Goal: Task Accomplishment & Management: Use online tool/utility

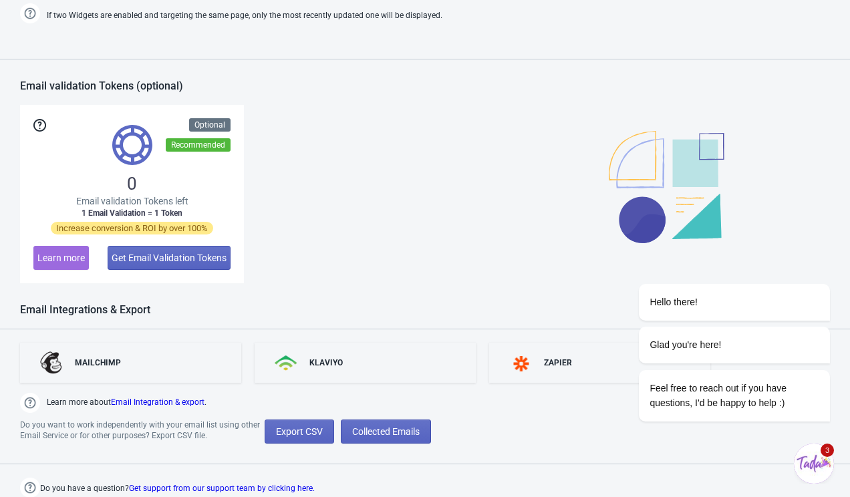
scroll to position [1110, 0]
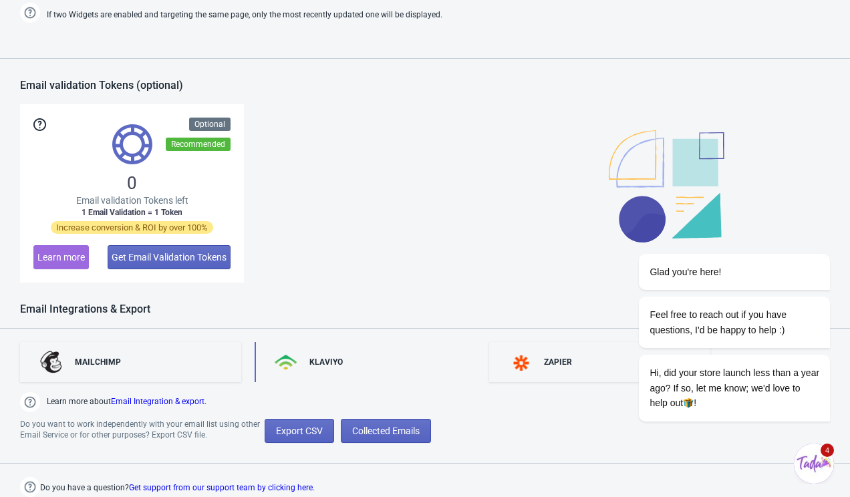
click at [346, 349] on div "KLAVIYO" at bounding box center [365, 362] width 221 height 40
click at [339, 358] on div "KLAVIYO" at bounding box center [325, 362] width 33 height 11
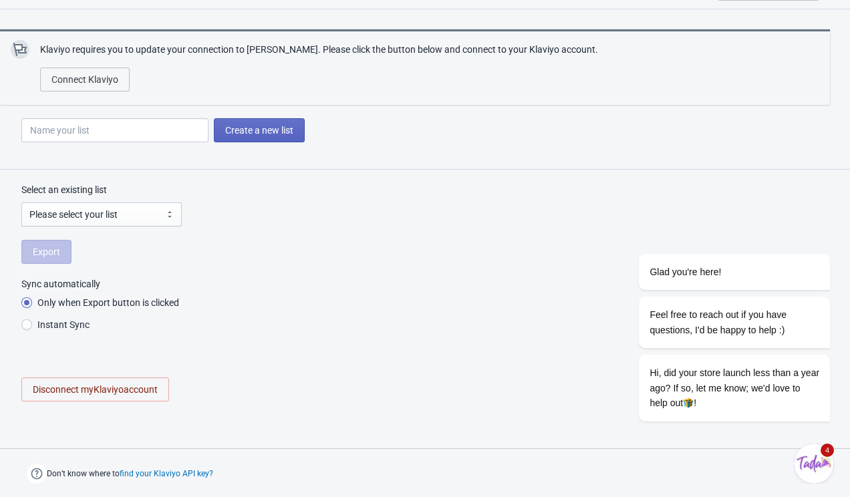
radio input "true"
select select "UmD59h"
click at [45, 254] on span "Export" at bounding box center [46, 251] width 27 height 11
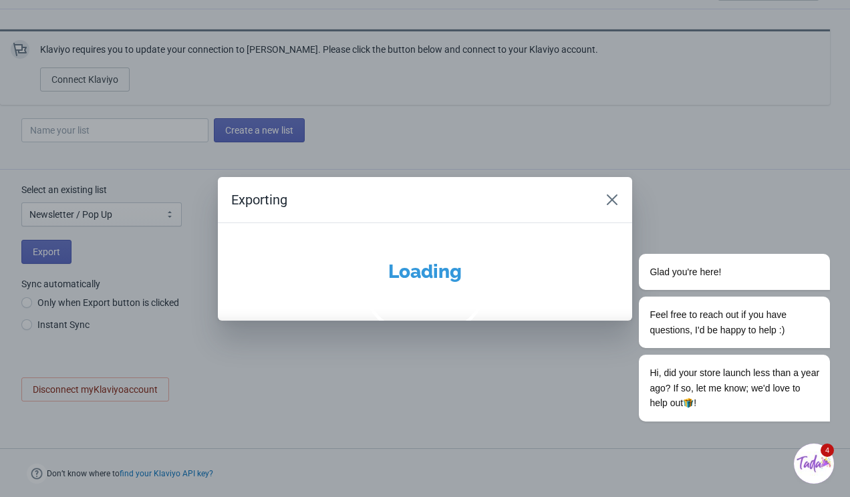
click at [96, 326] on div "Exporting Loading" at bounding box center [425, 248] width 850 height 497
radio input "true"
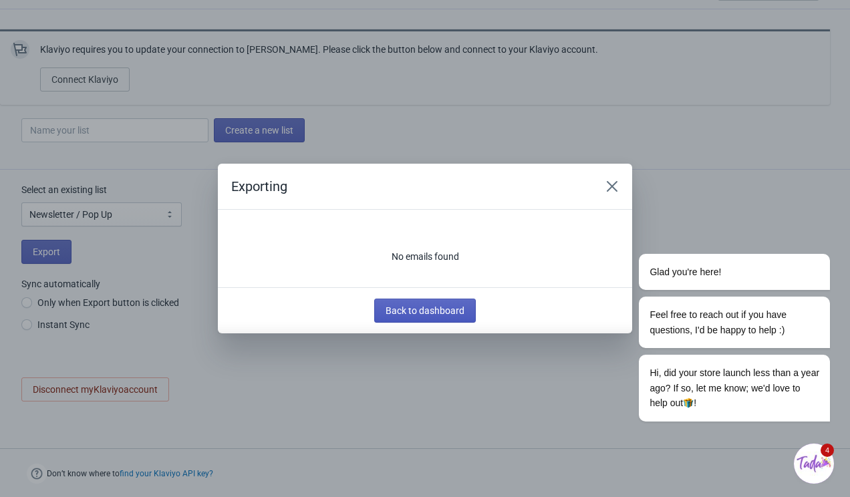
click at [438, 315] on span "Back to dashboard" at bounding box center [424, 310] width 79 height 11
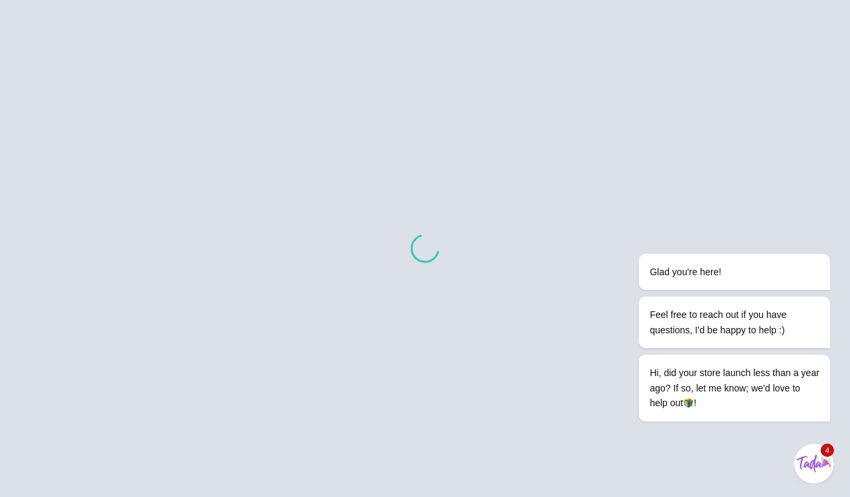
scroll to position [13, 0]
click at [823, 233] on icon "Chat attention grabber" at bounding box center [822, 234] width 12 height 12
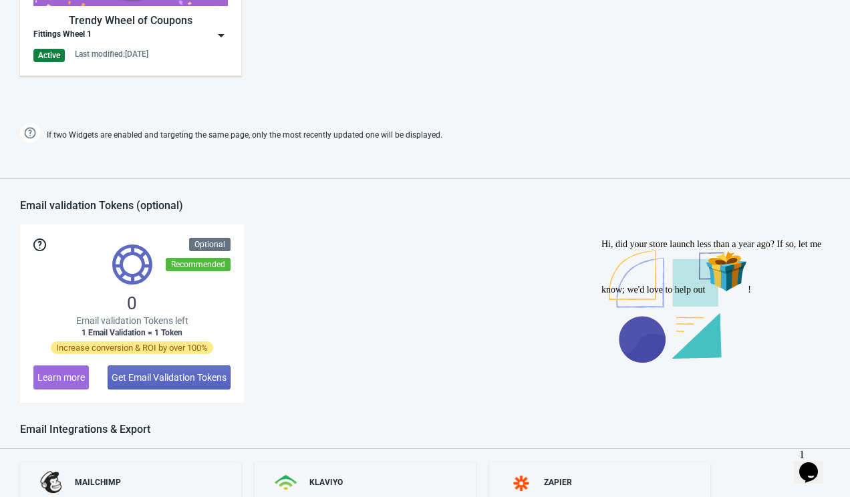
scroll to position [1110, 0]
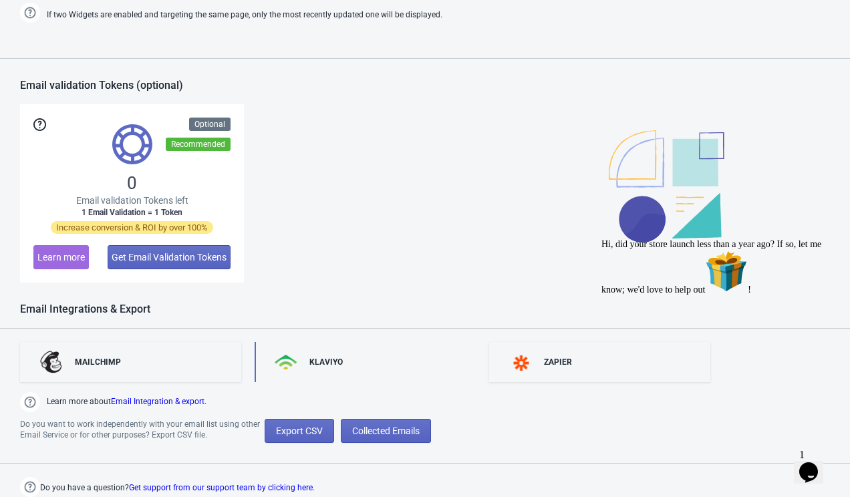
click at [321, 366] on div "KLAVIYO" at bounding box center [325, 362] width 33 height 11
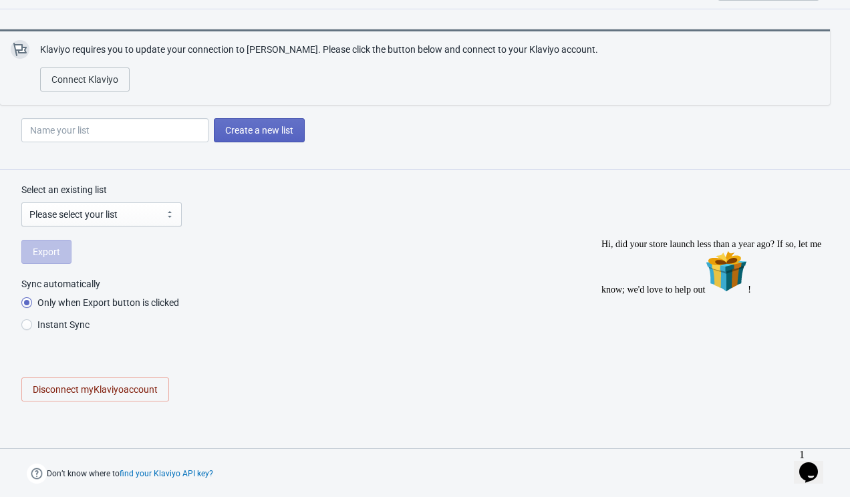
scroll to position [30, 0]
radio input "true"
select select "UmD59h"
click at [88, 213] on select "Please select your list Newsletter / Pop Up SMS Subscribers Customers Preview L…" at bounding box center [101, 214] width 160 height 24
click at [21, 202] on select "Please select your list Newsletter / Pop Up SMS Subscribers Customers Preview L…" at bounding box center [101, 214] width 160 height 24
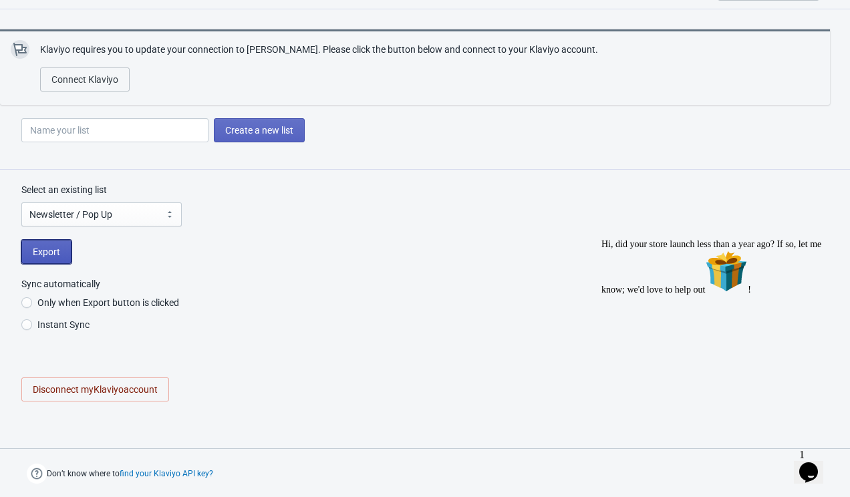
click at [51, 251] on span "Export" at bounding box center [46, 251] width 27 height 11
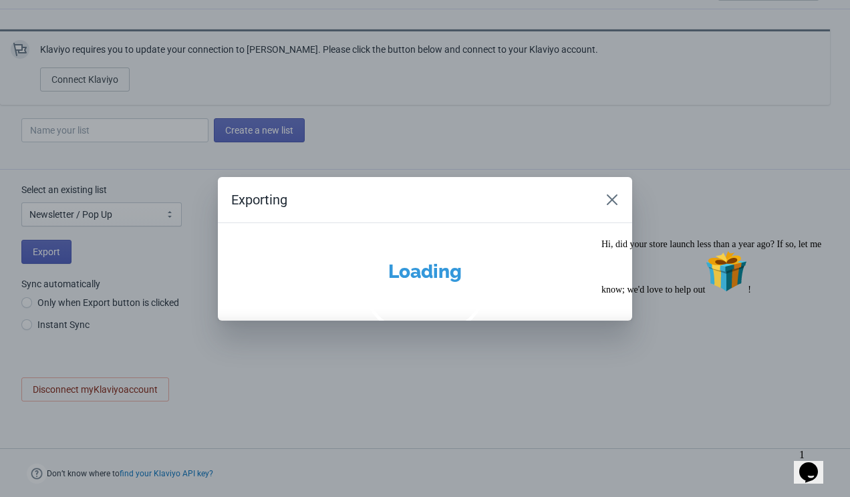
radio input "true"
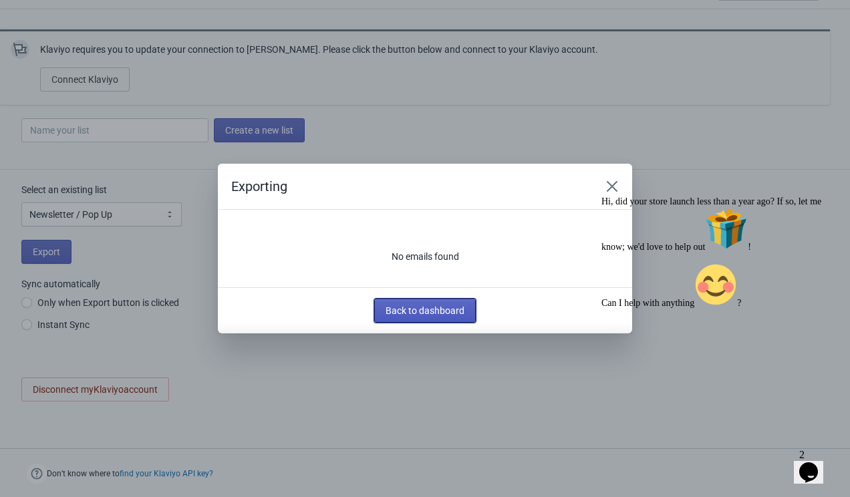
click at [402, 315] on span "Back to dashboard" at bounding box center [424, 310] width 79 height 11
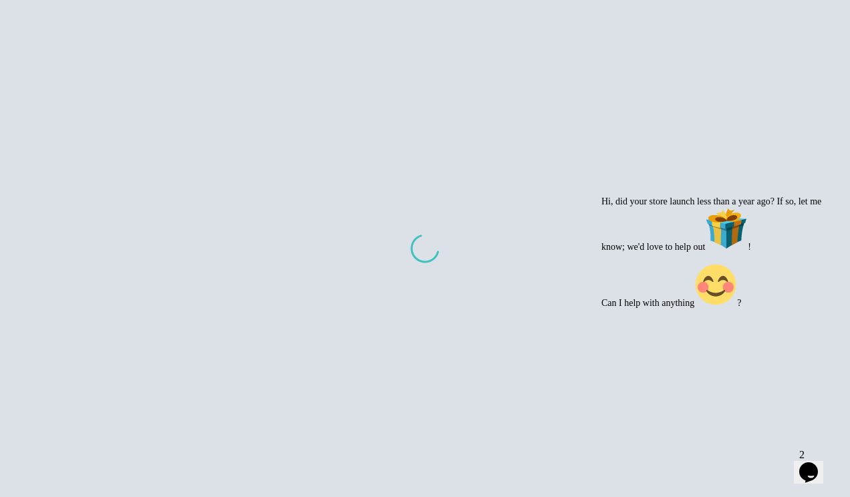
scroll to position [43, 0]
